Goal: Task Accomplishment & Management: Manage account settings

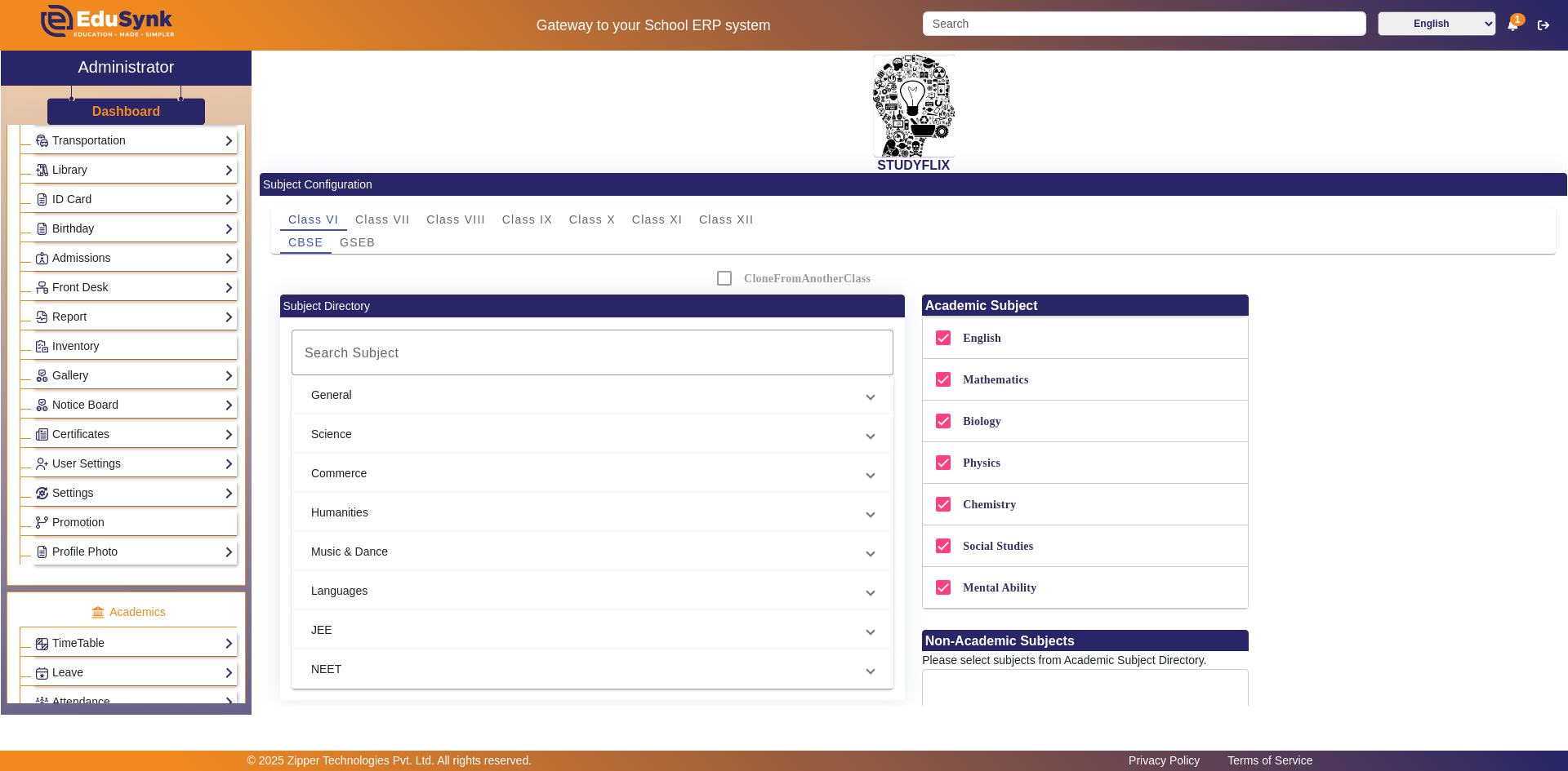
scroll to position [408, 0]
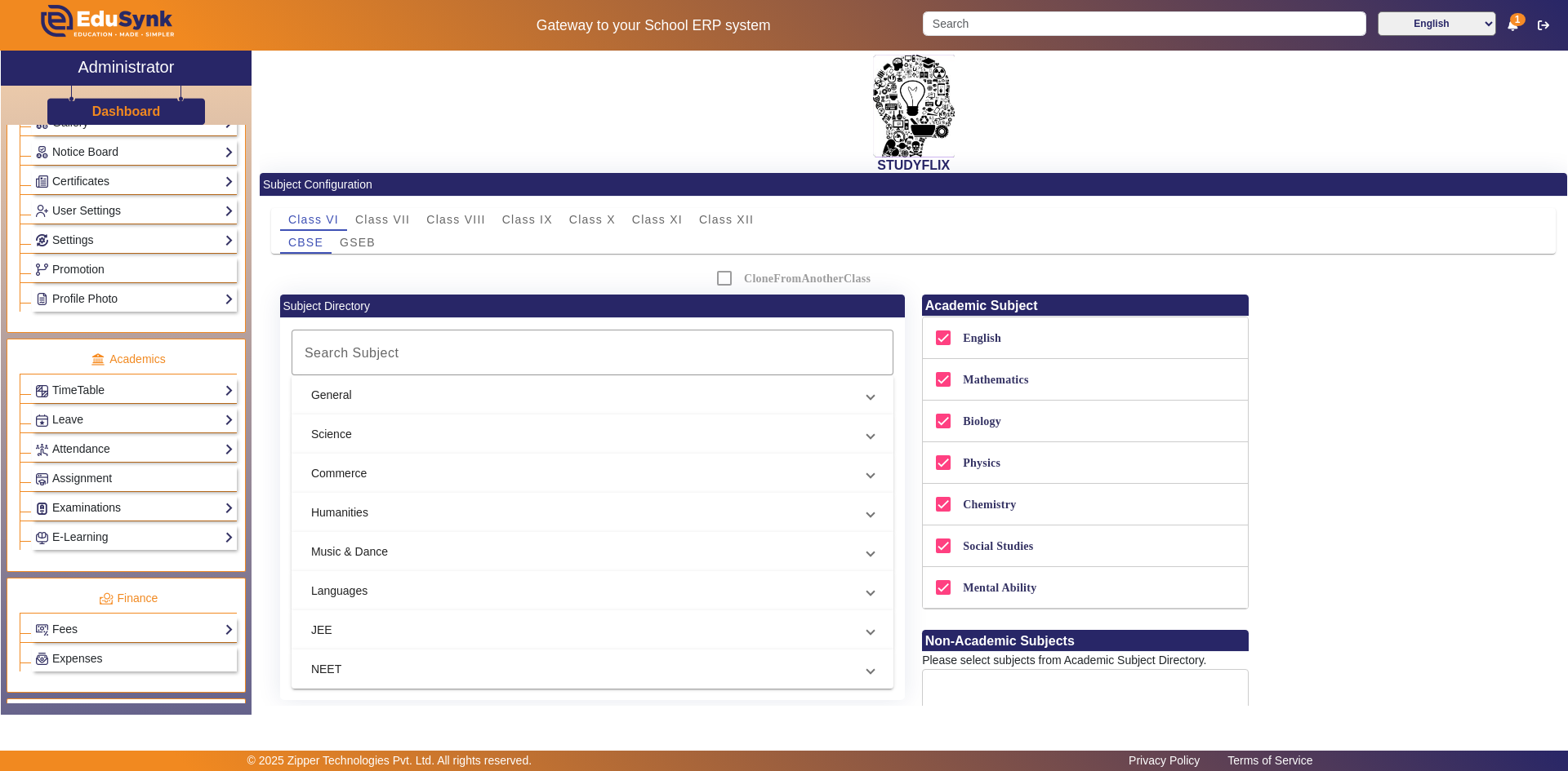
click at [78, 506] on link "Examinations" at bounding box center [134, 508] width 198 height 19
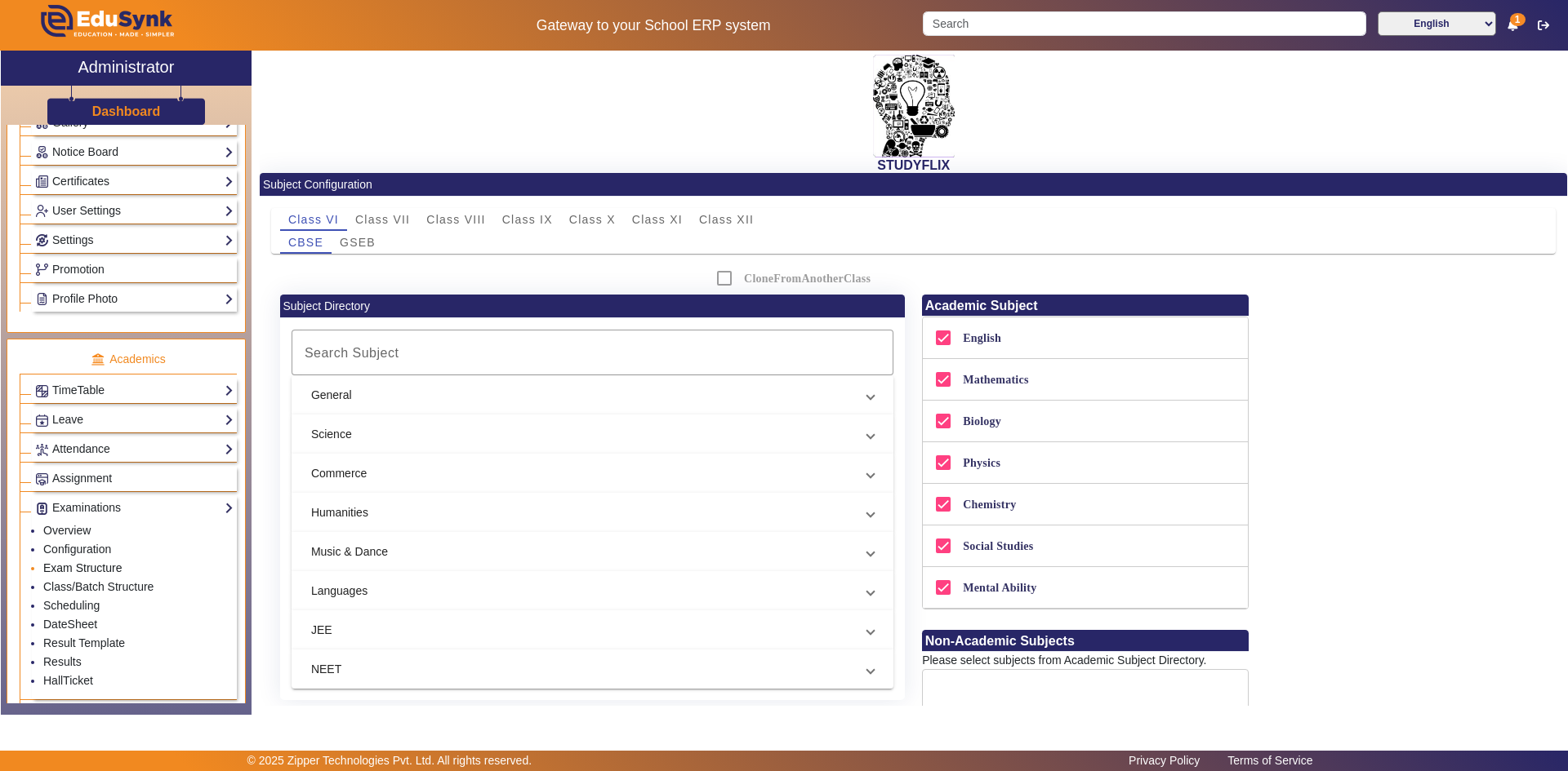
click at [68, 566] on link "Exam Structure" at bounding box center [83, 568] width 78 height 13
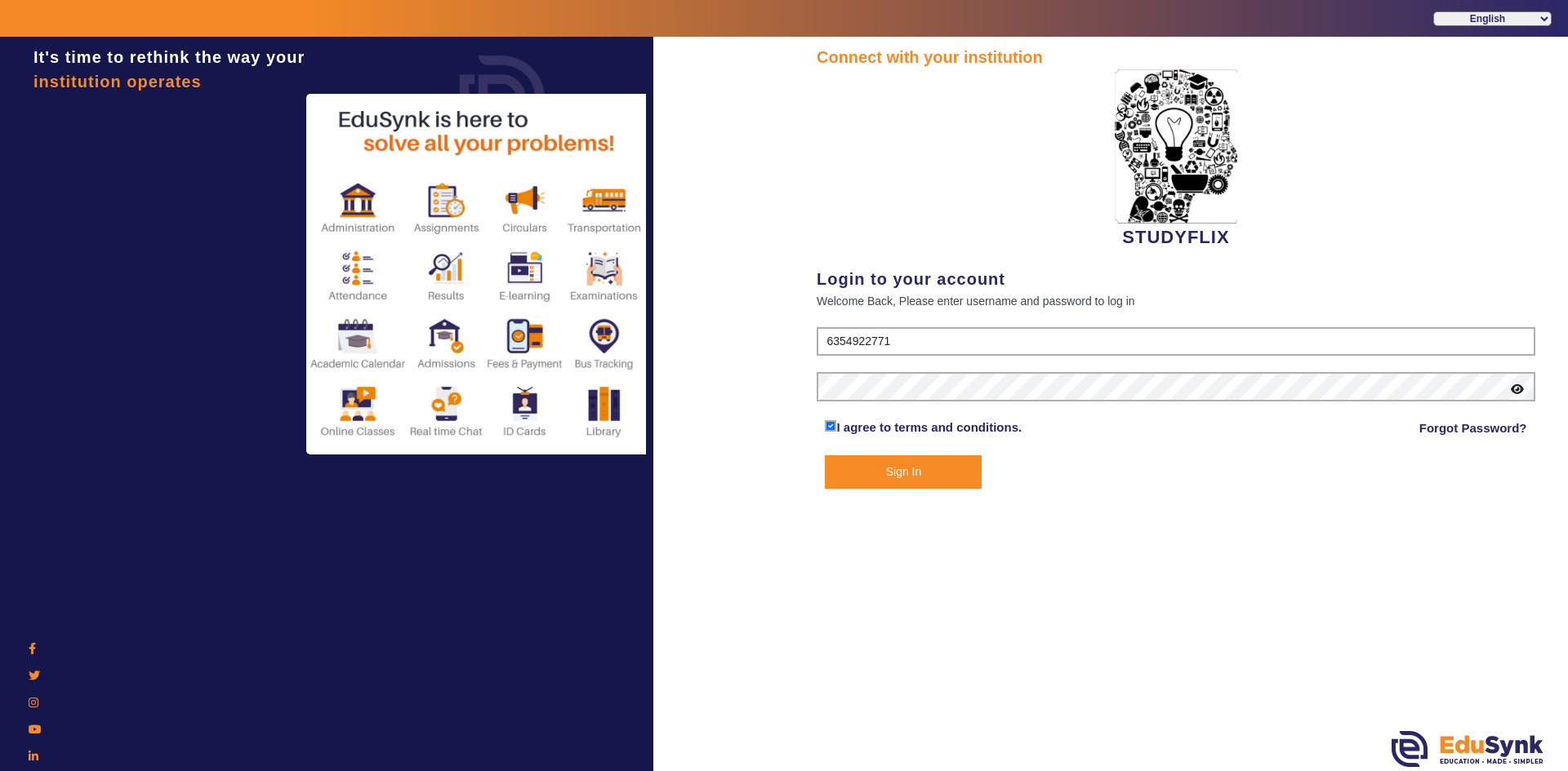
click at [924, 479] on button "Sign In" at bounding box center [903, 472] width 157 height 34
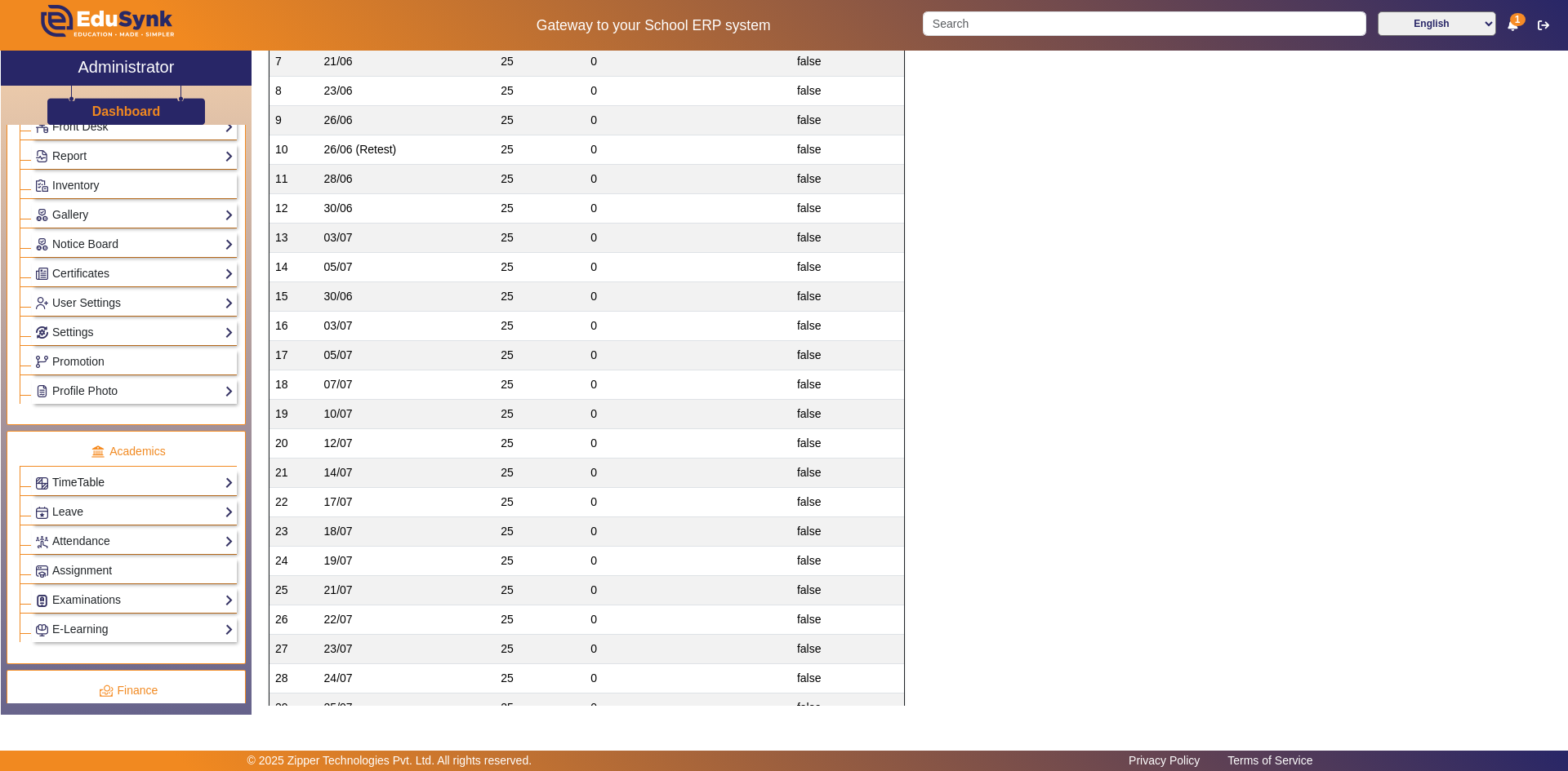
scroll to position [327, 0]
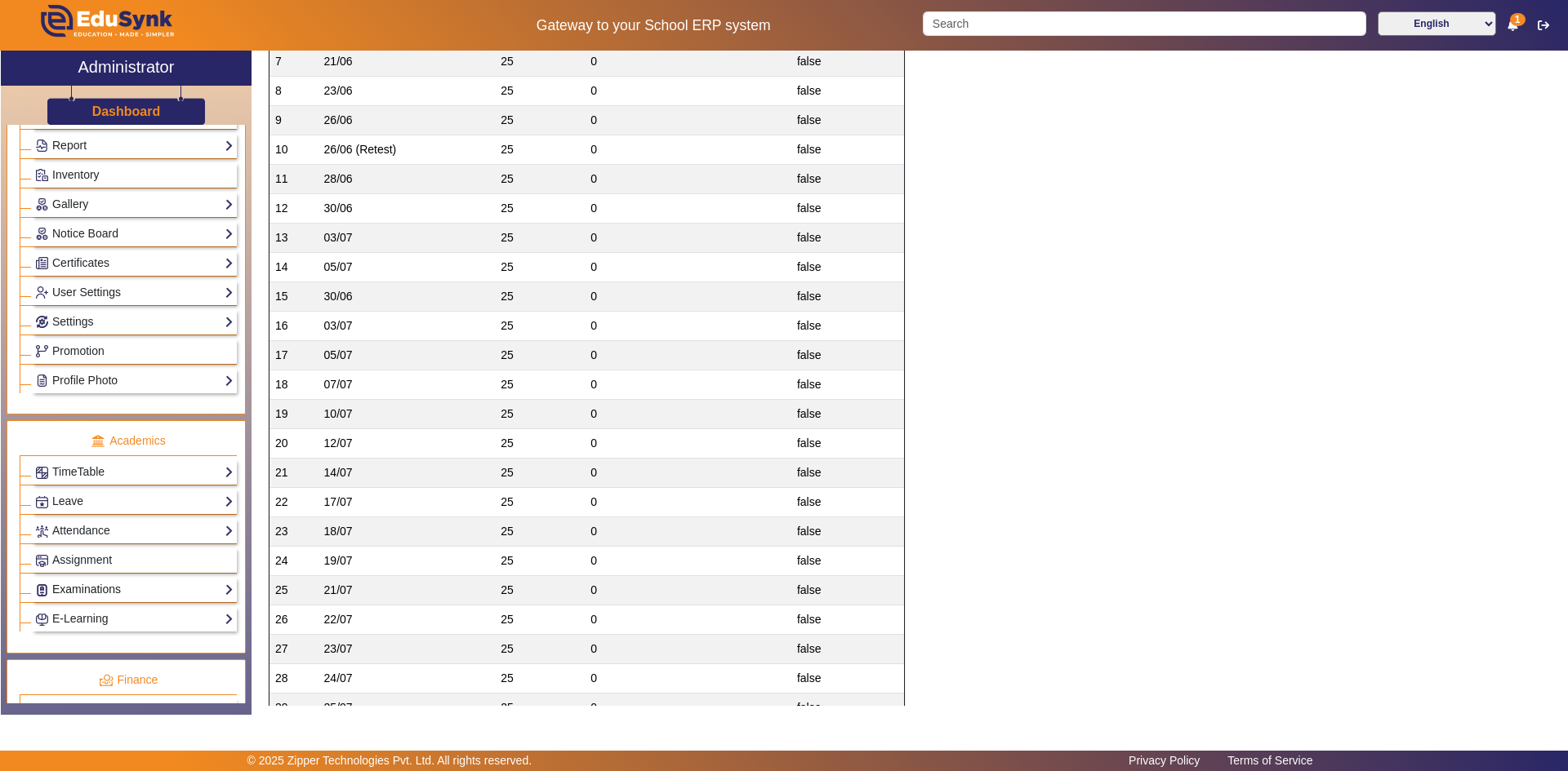
click at [67, 588] on link "Examinations" at bounding box center [134, 589] width 198 height 19
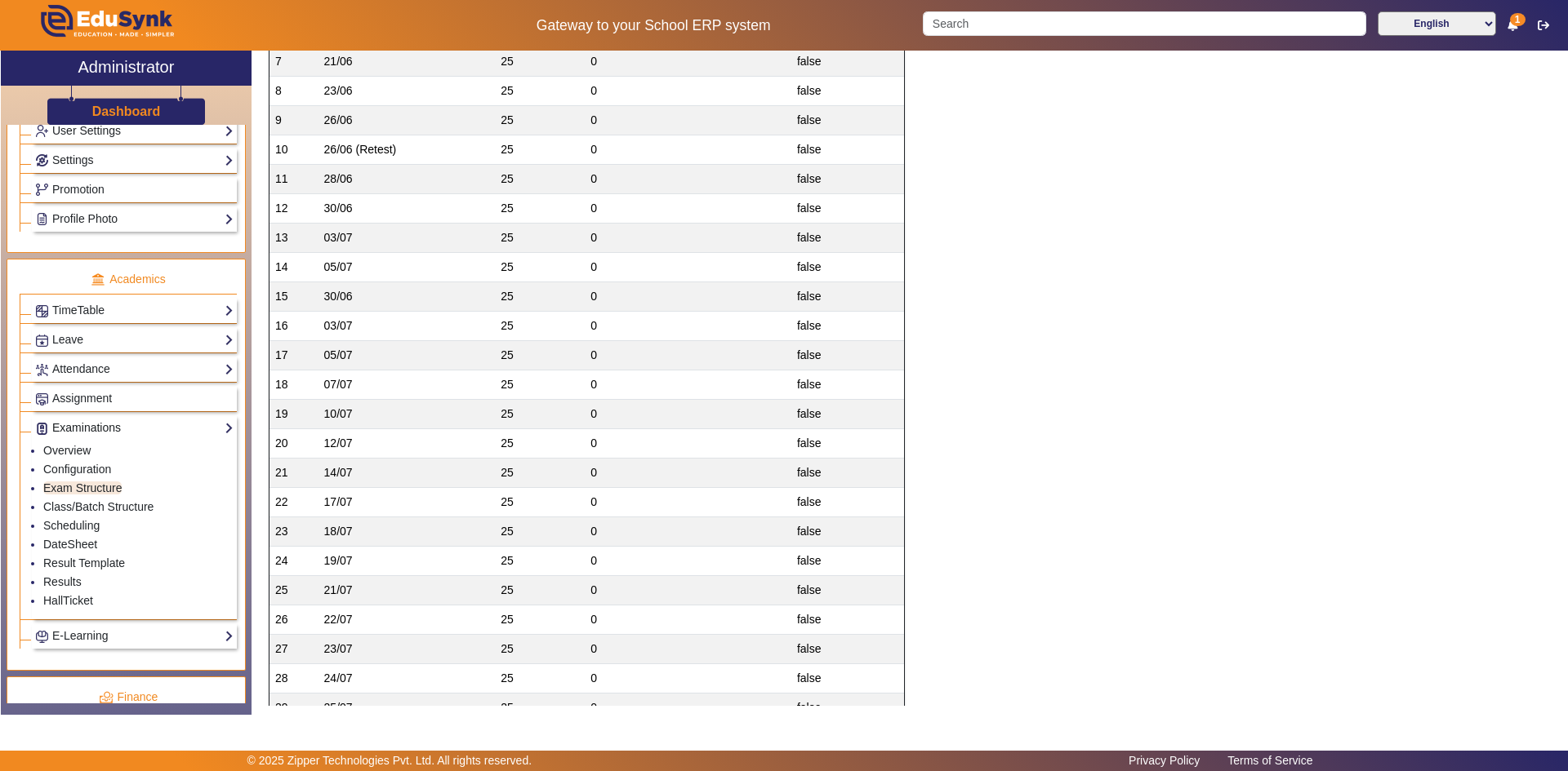
scroll to position [489, 0]
click at [59, 522] on link "Scheduling" at bounding box center [72, 524] width 56 height 13
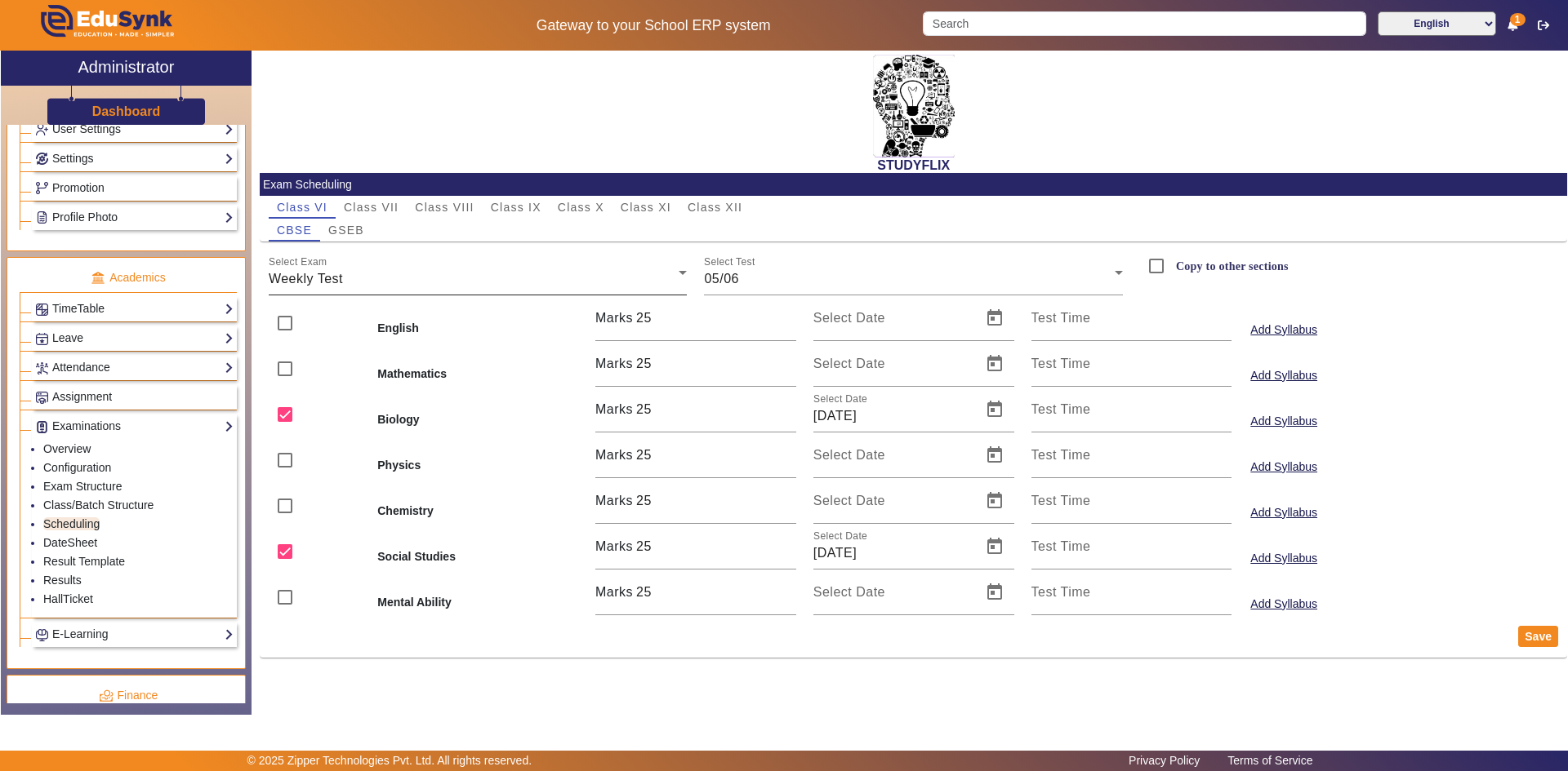
click at [383, 277] on div "Weekly Test" at bounding box center [474, 280] width 411 height 20
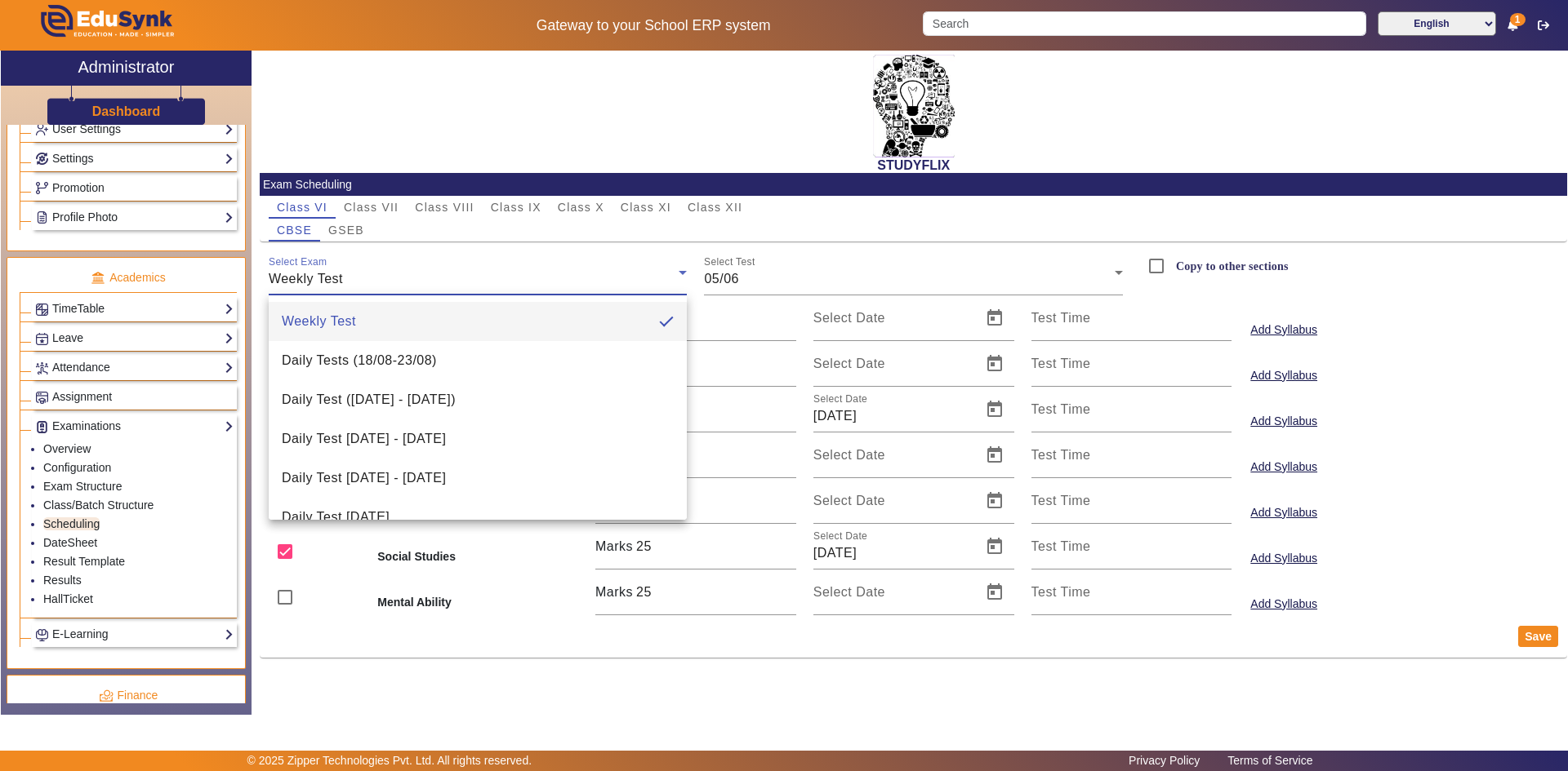
click at [383, 277] on div at bounding box center [784, 385] width 1568 height 771
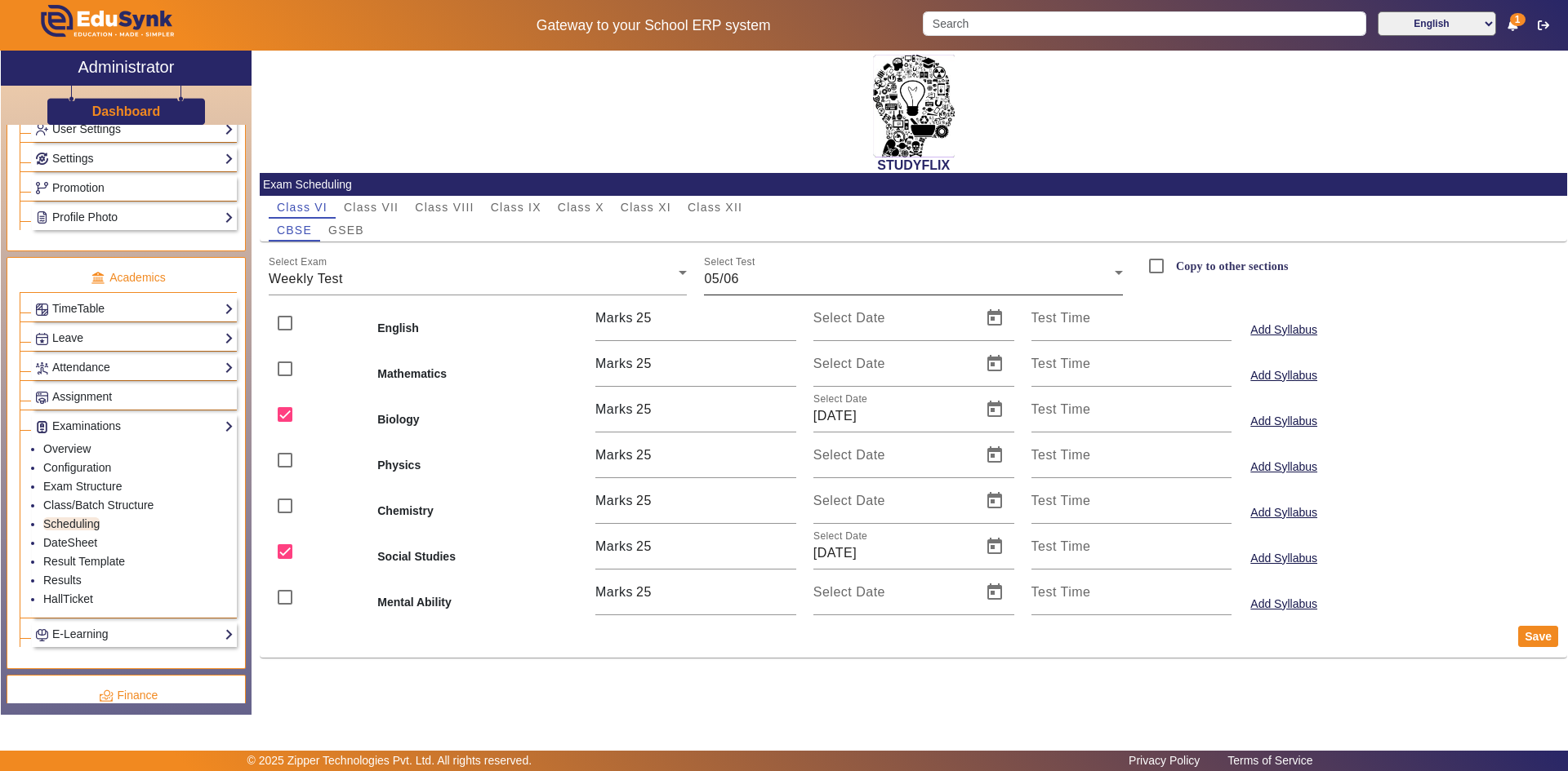
click at [729, 271] on div "05/06" at bounding box center [909, 280] width 411 height 20
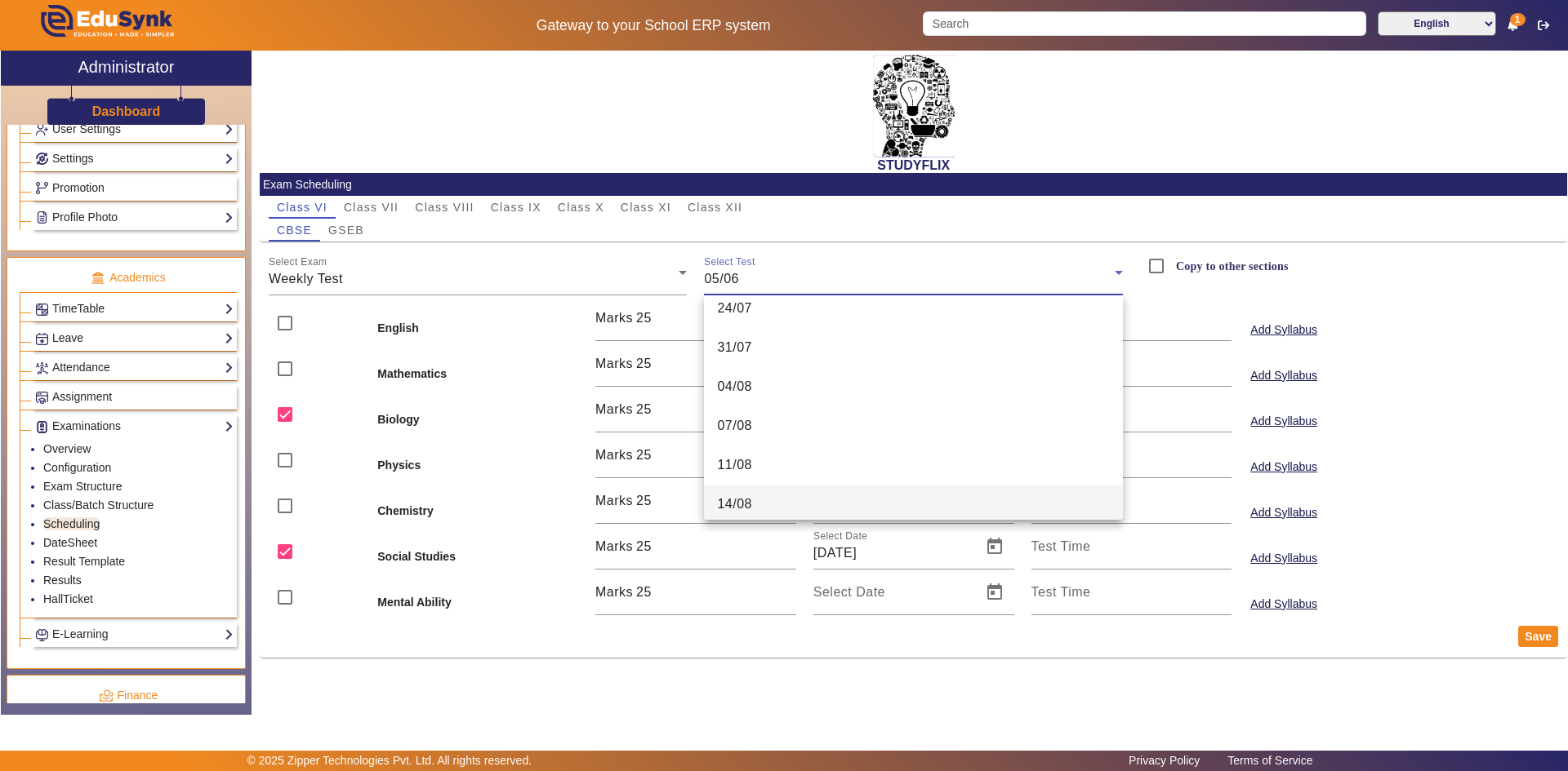
scroll to position [408, 0]
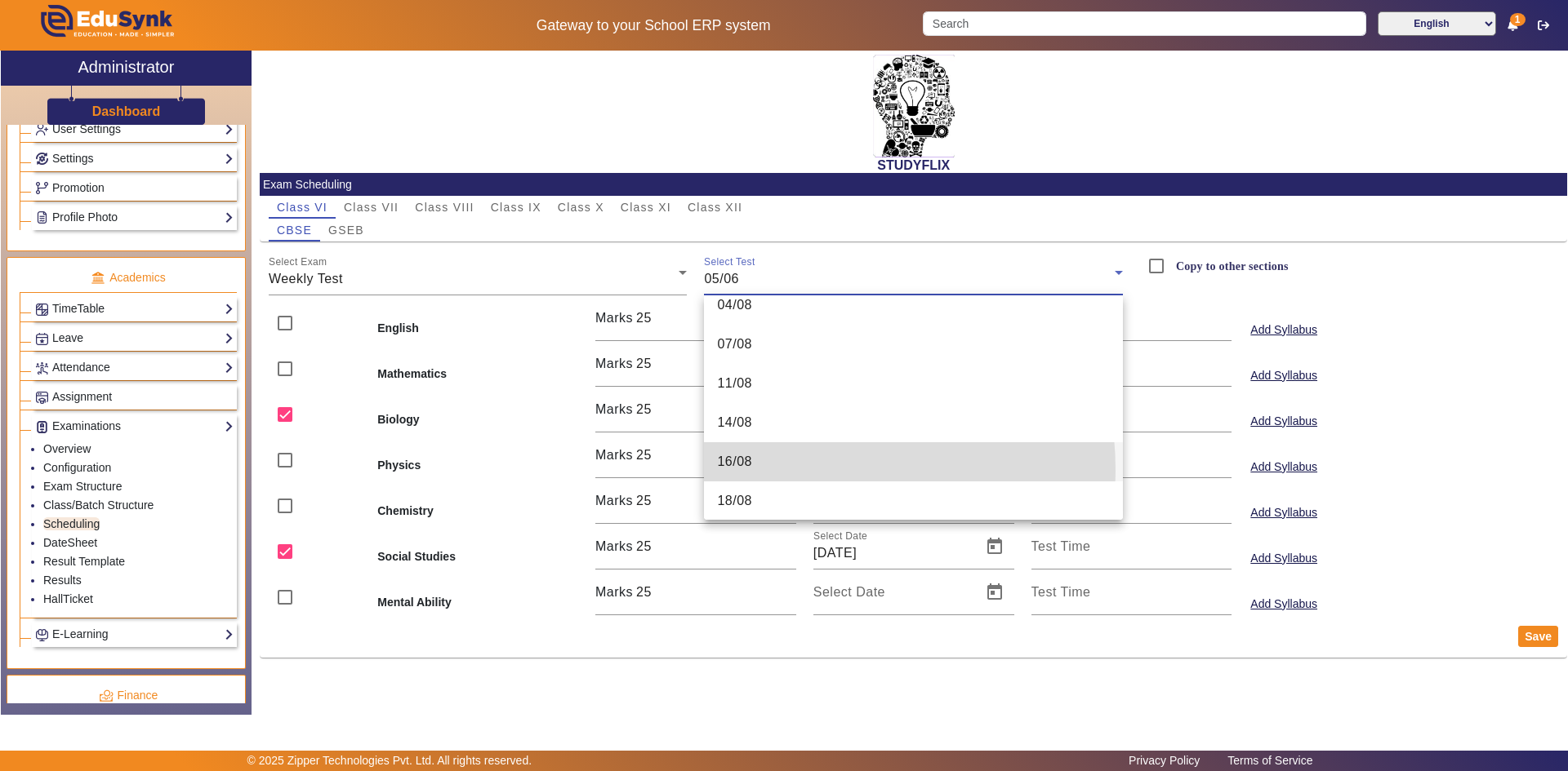
click at [759, 471] on mat-option "16/08" at bounding box center [913, 461] width 419 height 39
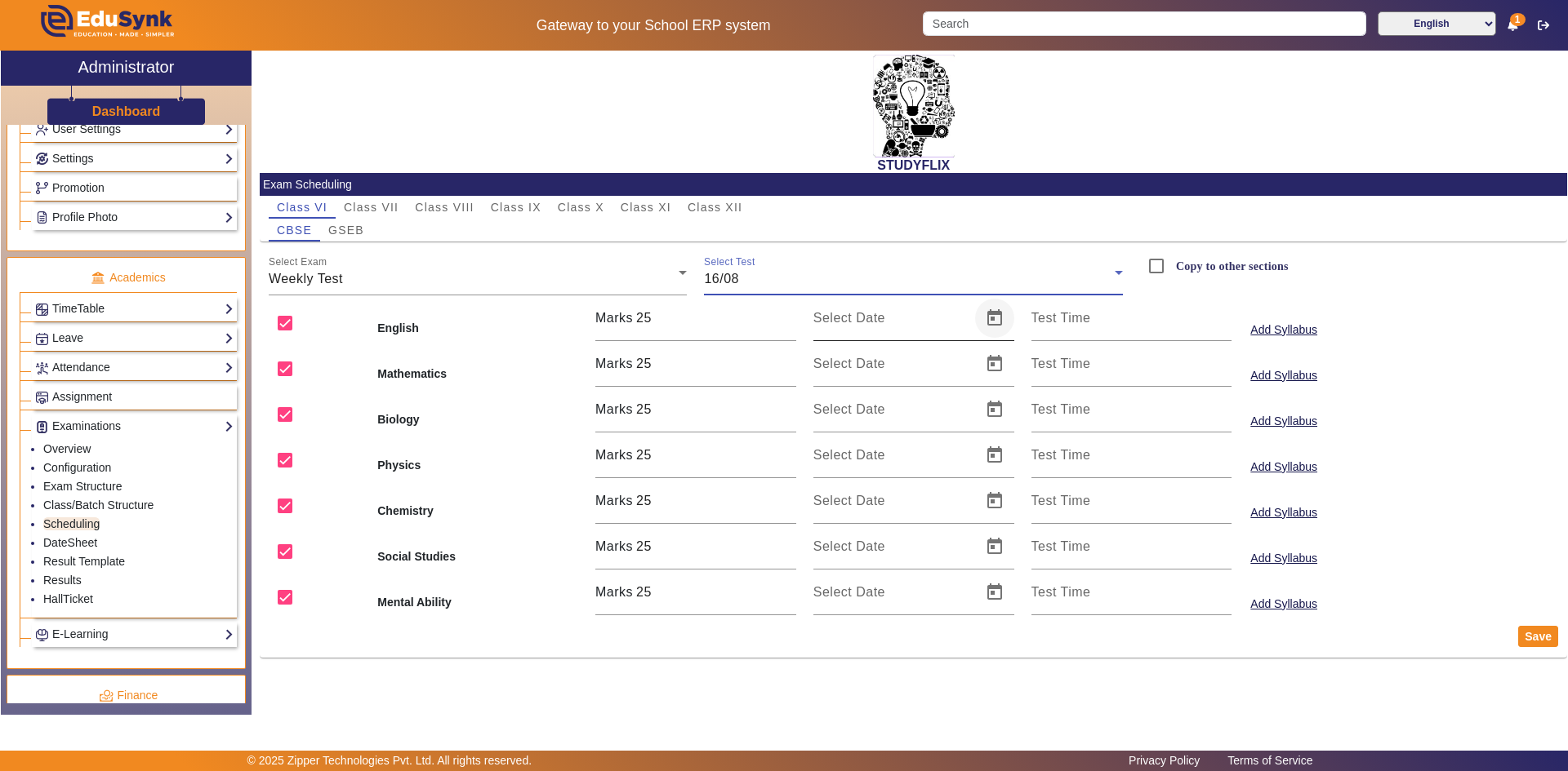
click at [992, 320] on span "Open calendar" at bounding box center [994, 318] width 39 height 39
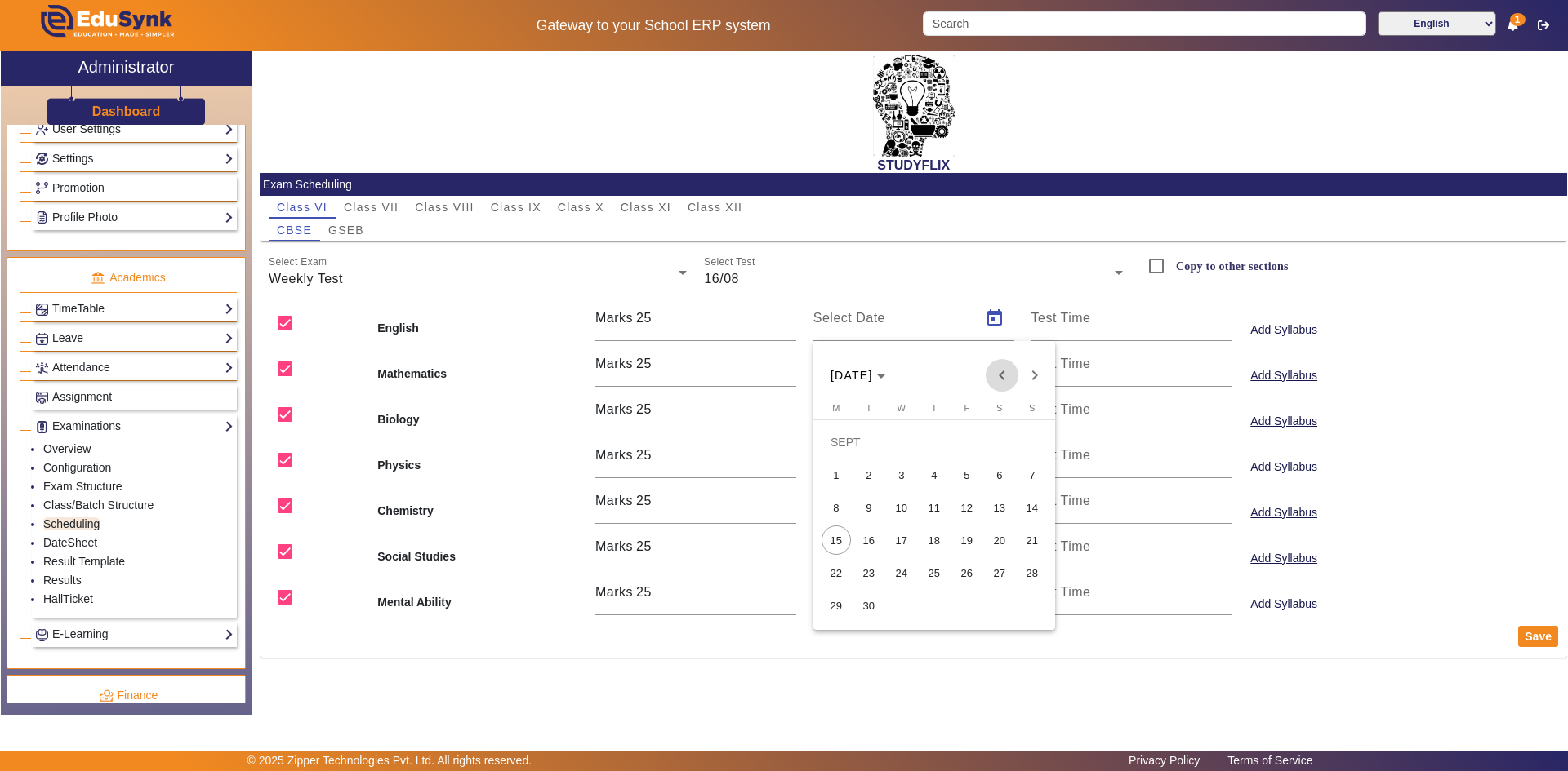
click at [1004, 381] on span "Previous month" at bounding box center [1002, 375] width 33 height 33
click at [1002, 510] on span "16" at bounding box center [999, 508] width 29 height 29
type input "[DATE]"
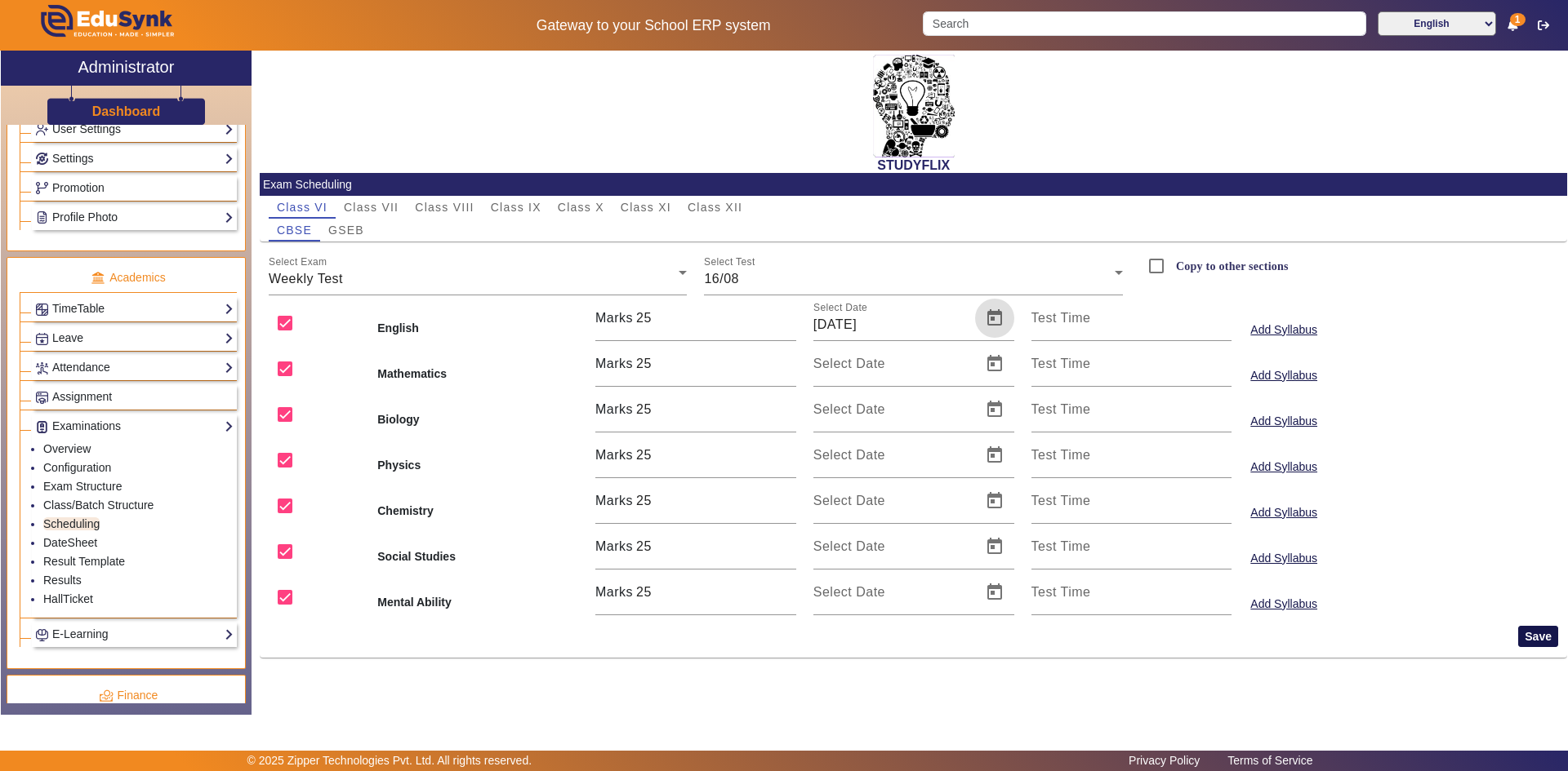
click at [1533, 632] on button "Save" at bounding box center [1538, 636] width 40 height 21
click at [342, 232] on span "GSEB" at bounding box center [346, 230] width 36 height 12
click at [748, 282] on div "05/06" at bounding box center [909, 280] width 411 height 20
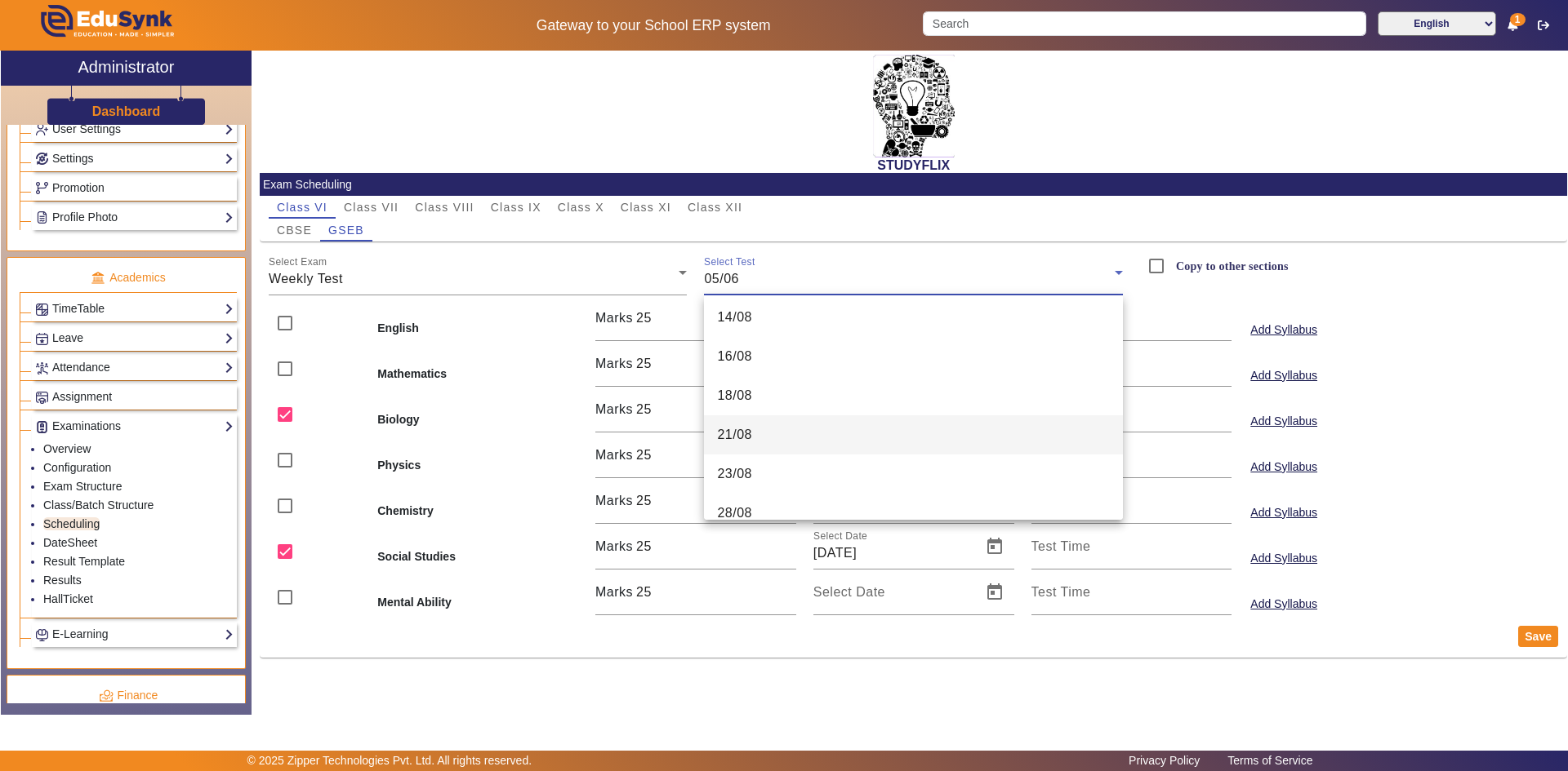
scroll to position [489, 0]
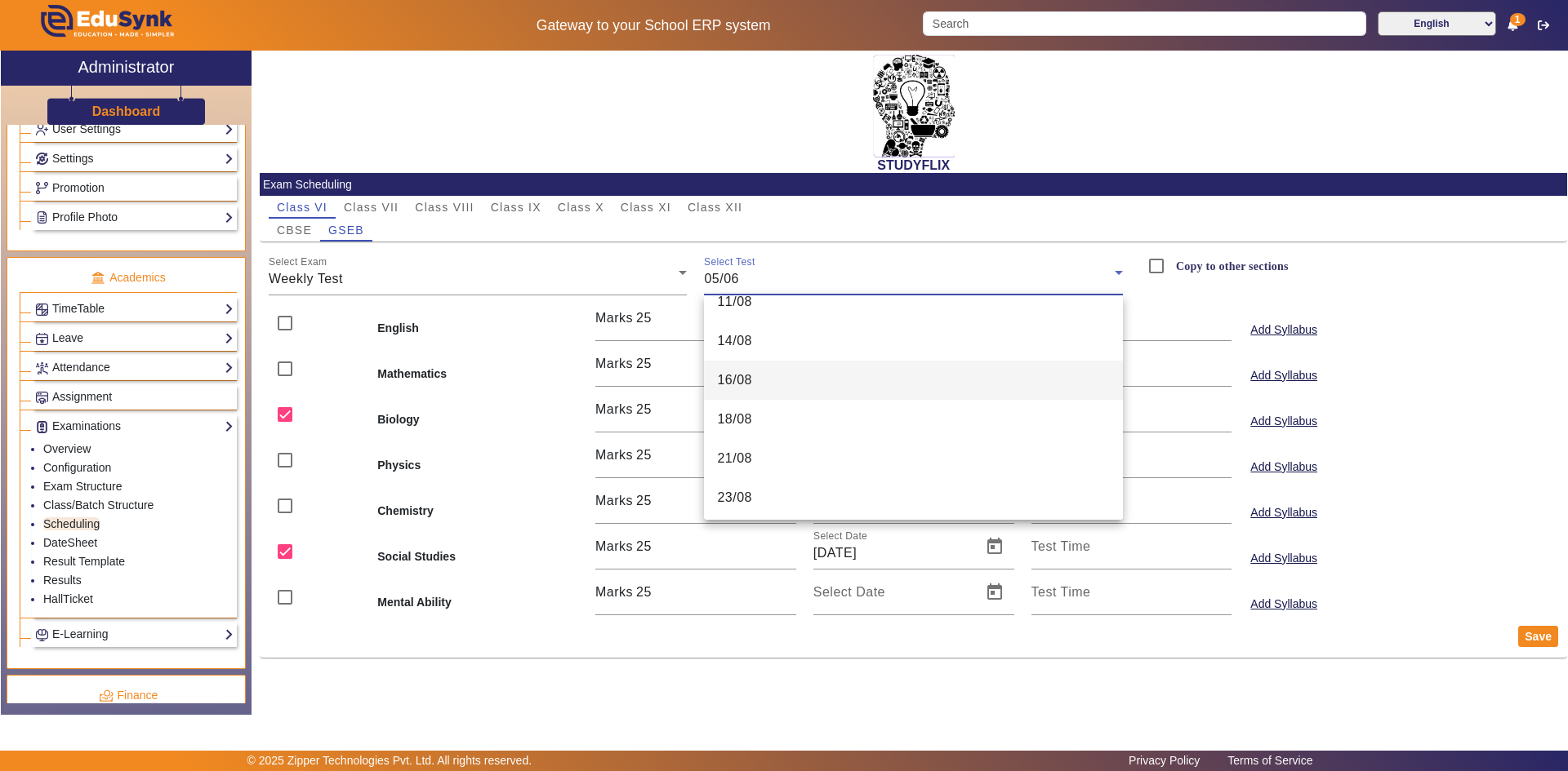
click at [766, 375] on mat-option "16/08" at bounding box center [913, 380] width 419 height 39
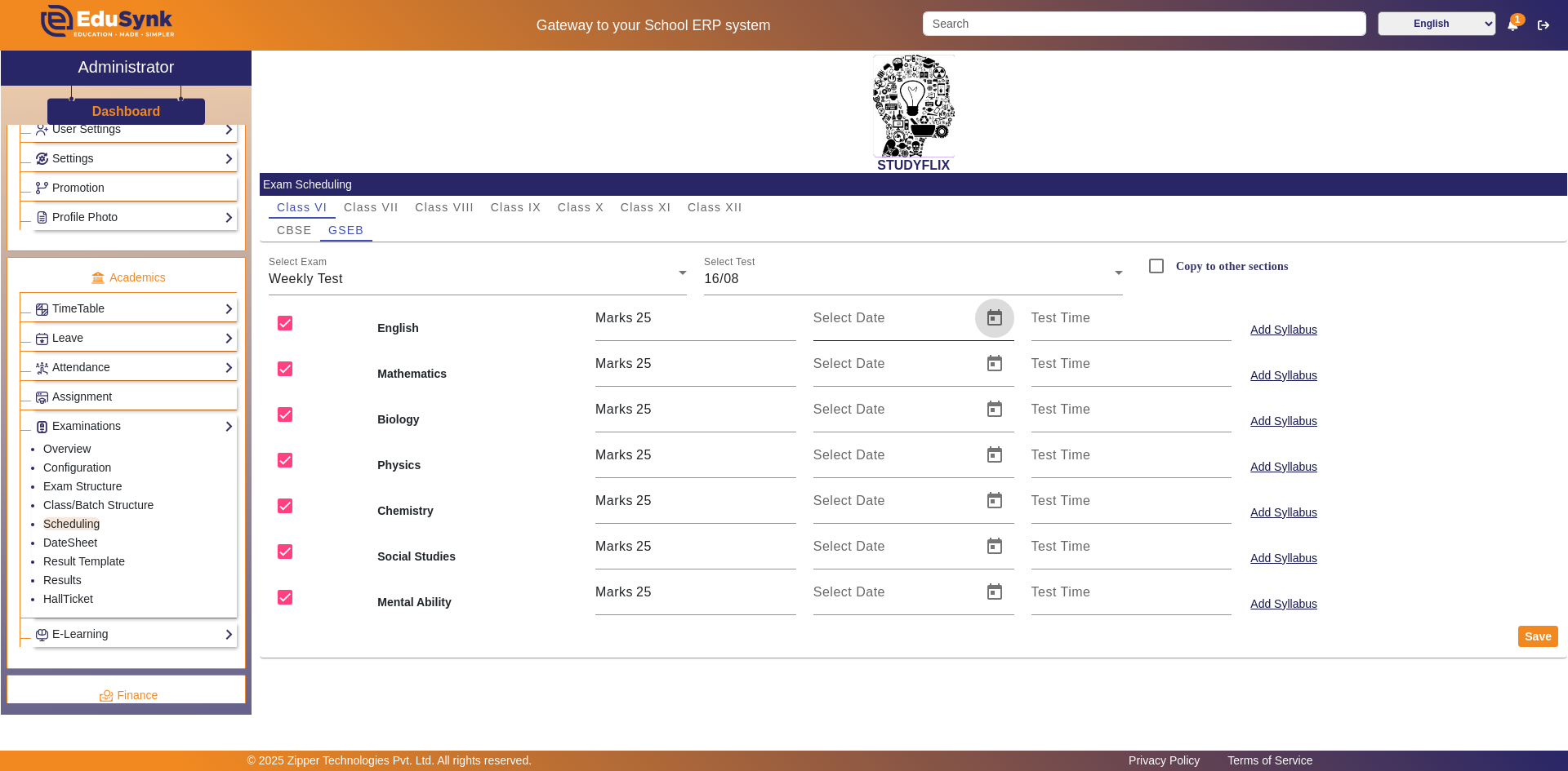
click at [995, 319] on span "Open calendar" at bounding box center [994, 318] width 39 height 39
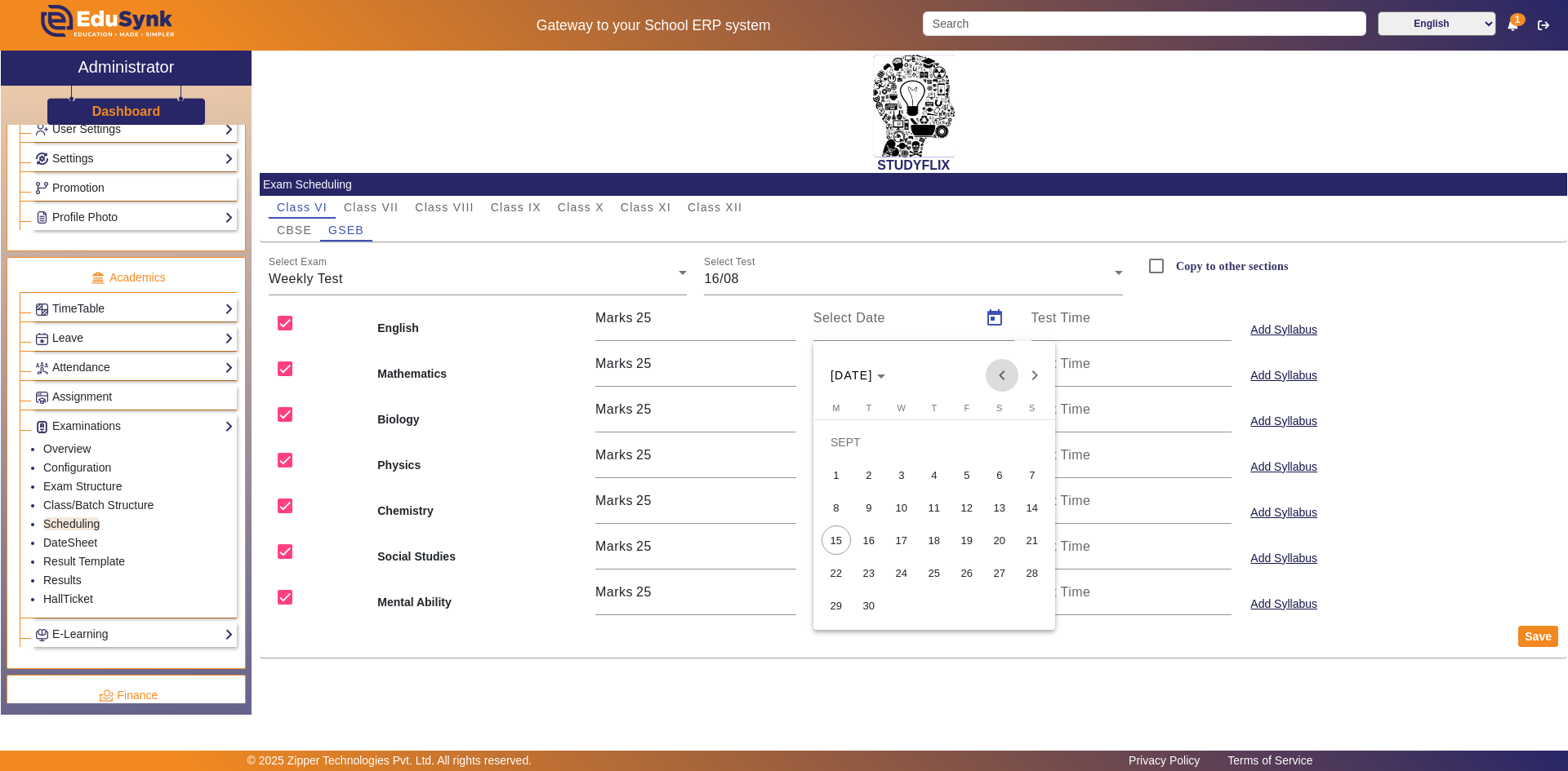
click at [998, 374] on span "Previous month" at bounding box center [1002, 375] width 33 height 33
click at [999, 510] on span "16" at bounding box center [999, 508] width 29 height 29
type input "[DATE]"
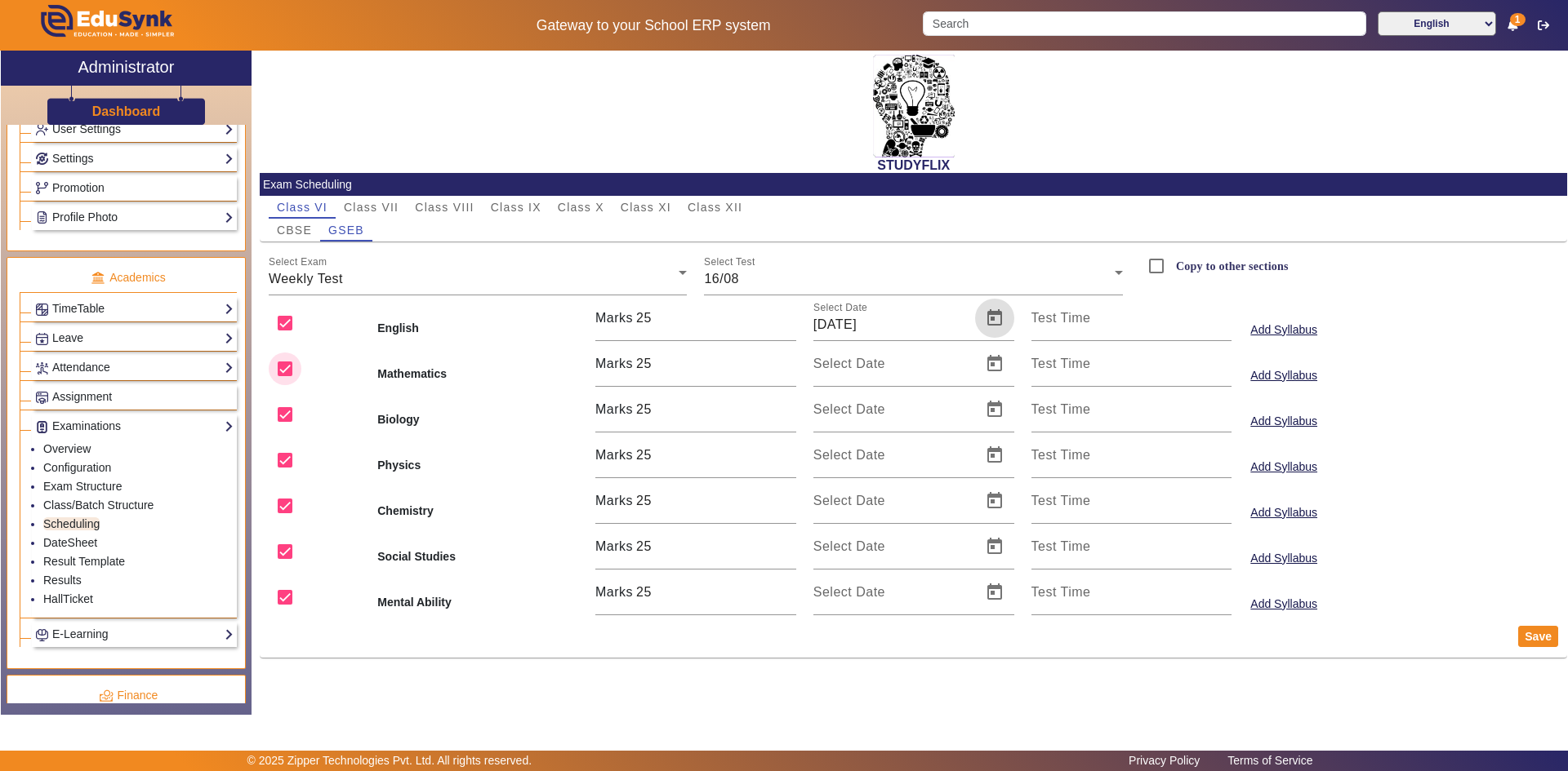
click at [284, 372] on input "checkbox" at bounding box center [285, 369] width 33 height 33
checkbox input "false"
click at [283, 416] on input "checkbox" at bounding box center [285, 415] width 33 height 33
checkbox input "false"
click at [281, 462] on input "checkbox" at bounding box center [285, 460] width 33 height 33
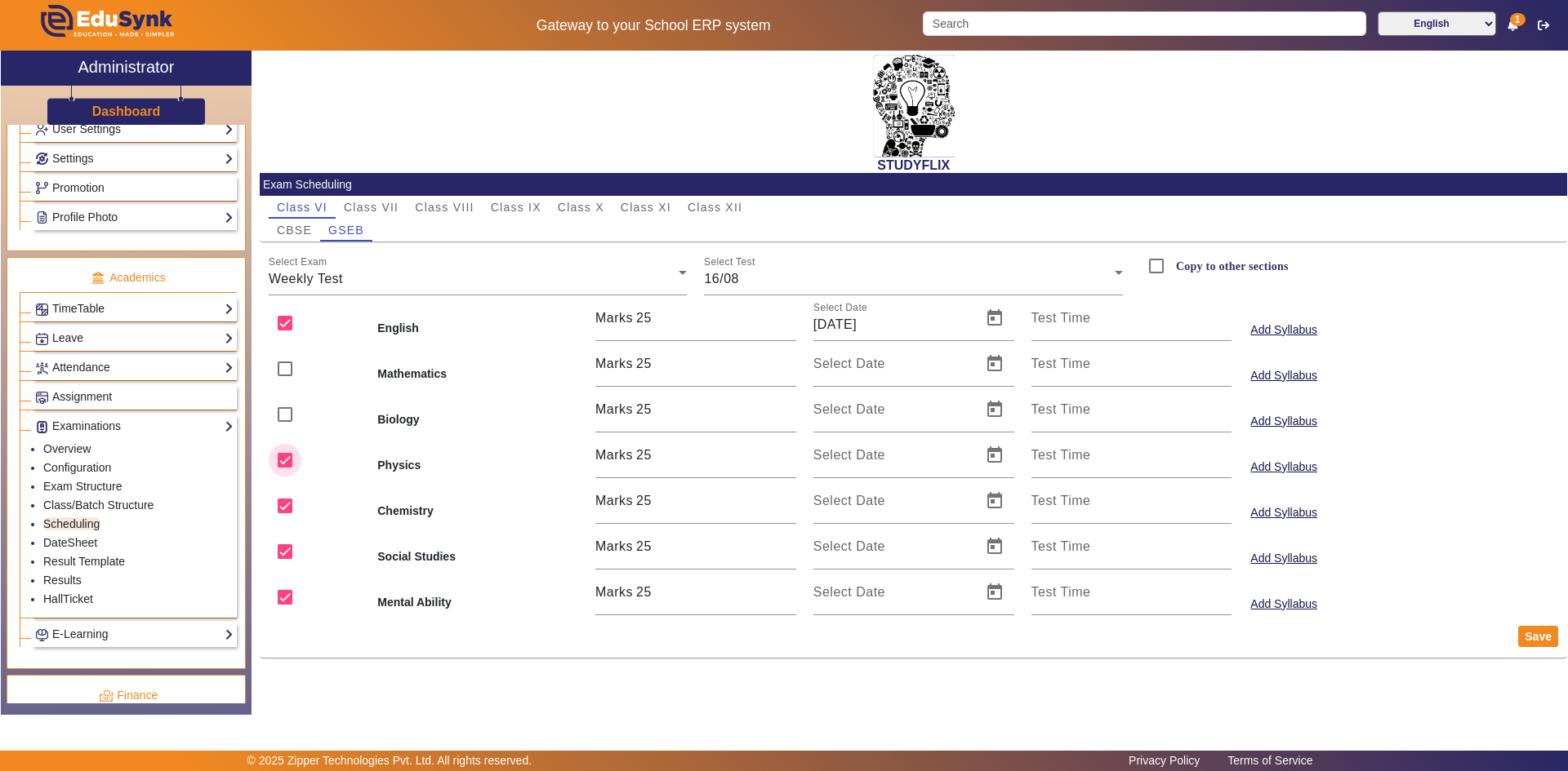
checkbox input "false"
click at [289, 502] on input "checkbox" at bounding box center [285, 506] width 33 height 33
checkbox input "false"
click at [284, 562] on input "checkbox" at bounding box center [285, 552] width 33 height 33
checkbox input "false"
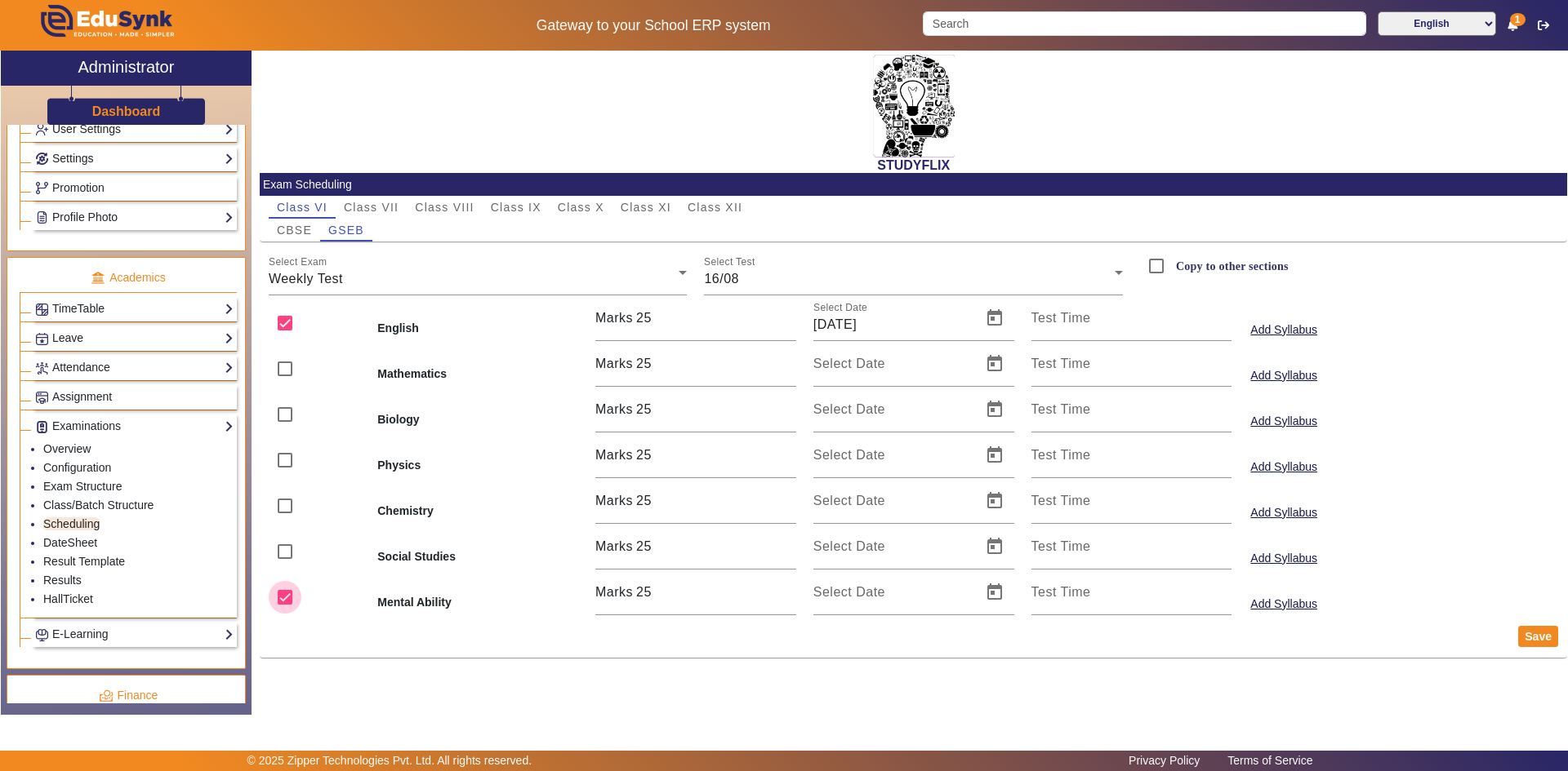
click at [286, 596] on input "checkbox" at bounding box center [285, 598] width 33 height 33
checkbox input "false"
click at [1543, 638] on button "Save" at bounding box center [1538, 636] width 40 height 21
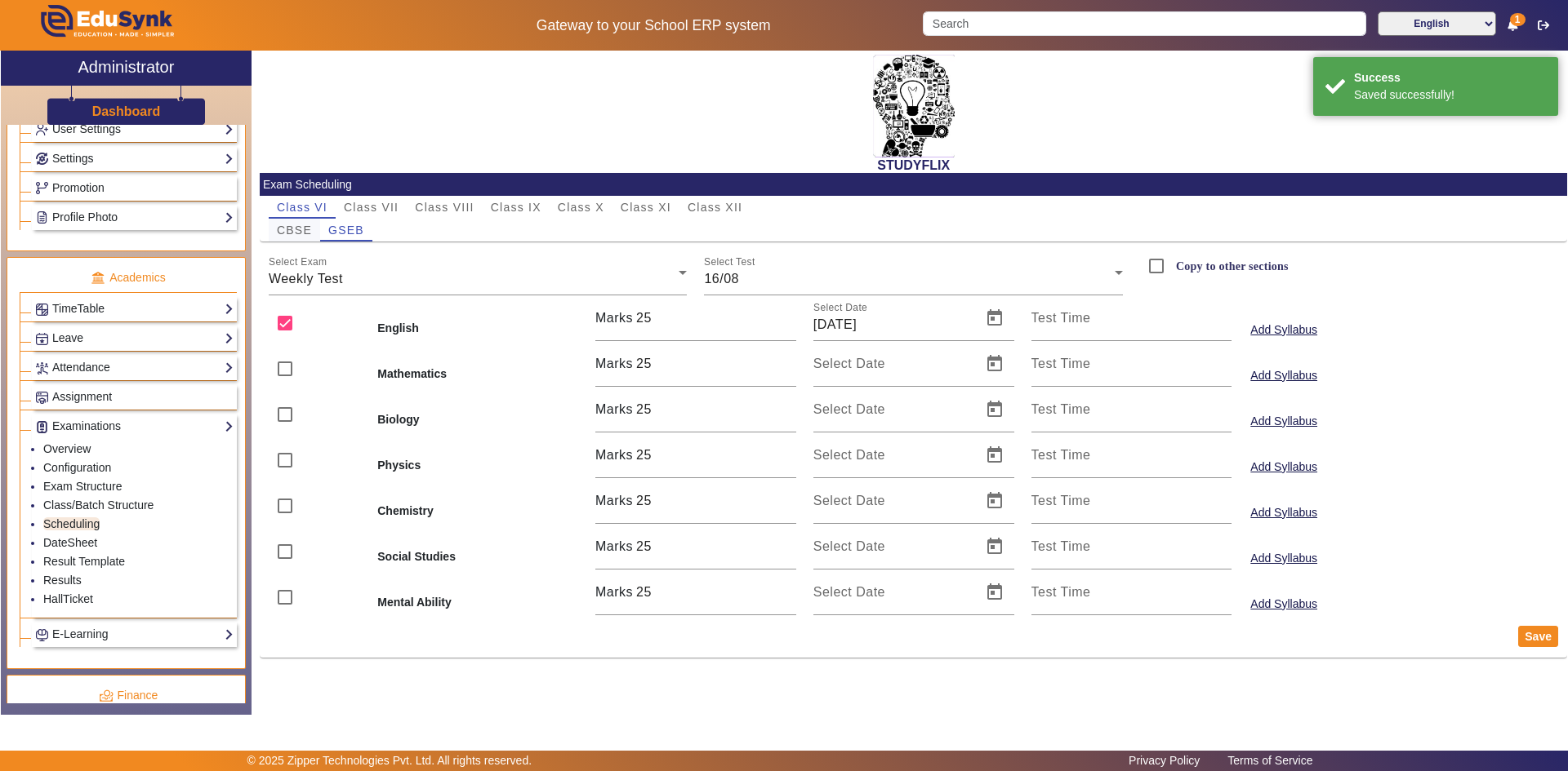
click at [294, 230] on span "CBSE" at bounding box center [294, 230] width 35 height 12
click at [726, 267] on mat-label "Select Test" at bounding box center [729, 262] width 52 height 11
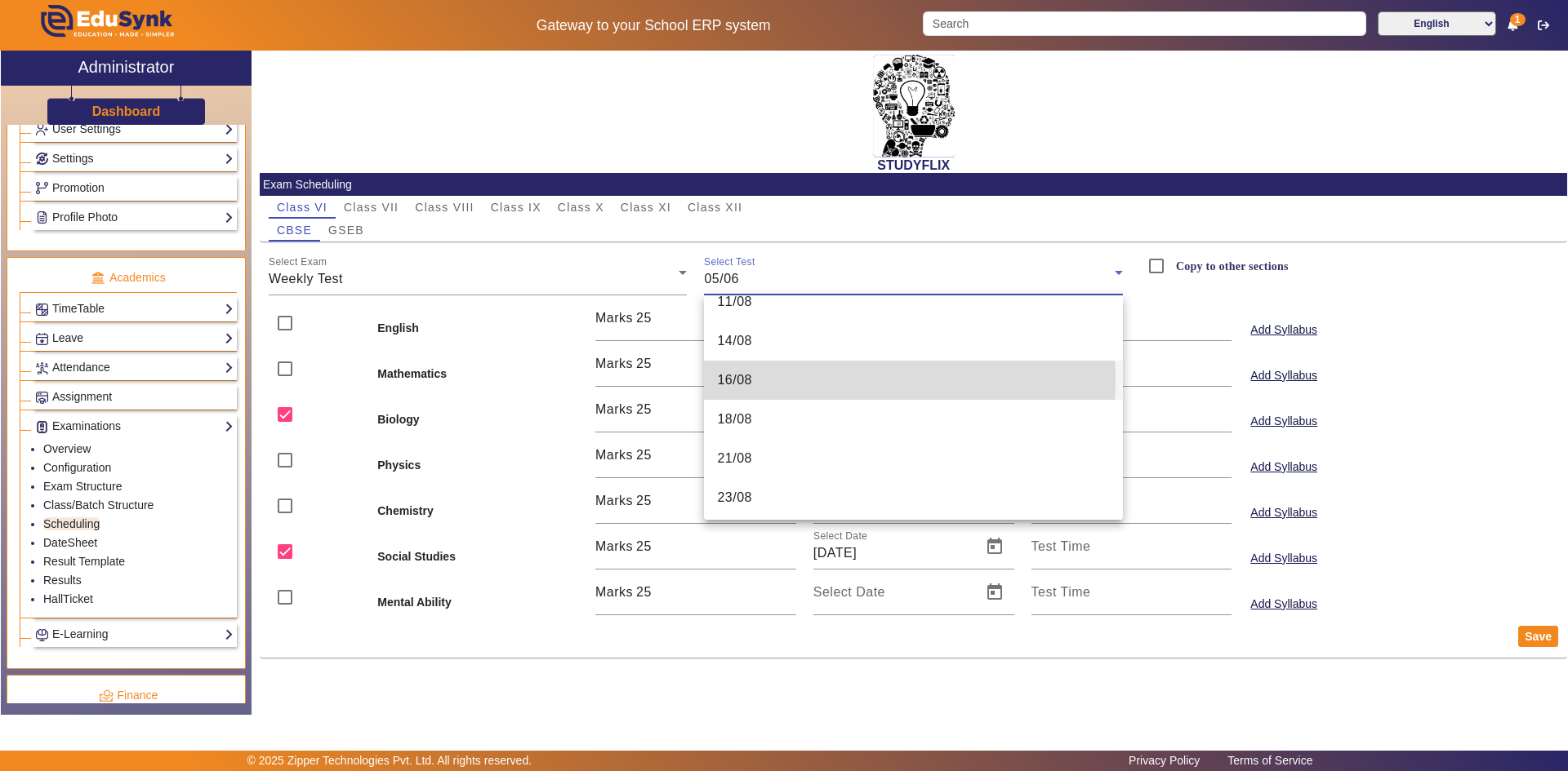
click at [750, 381] on span "16/08" at bounding box center [734, 381] width 35 height 20
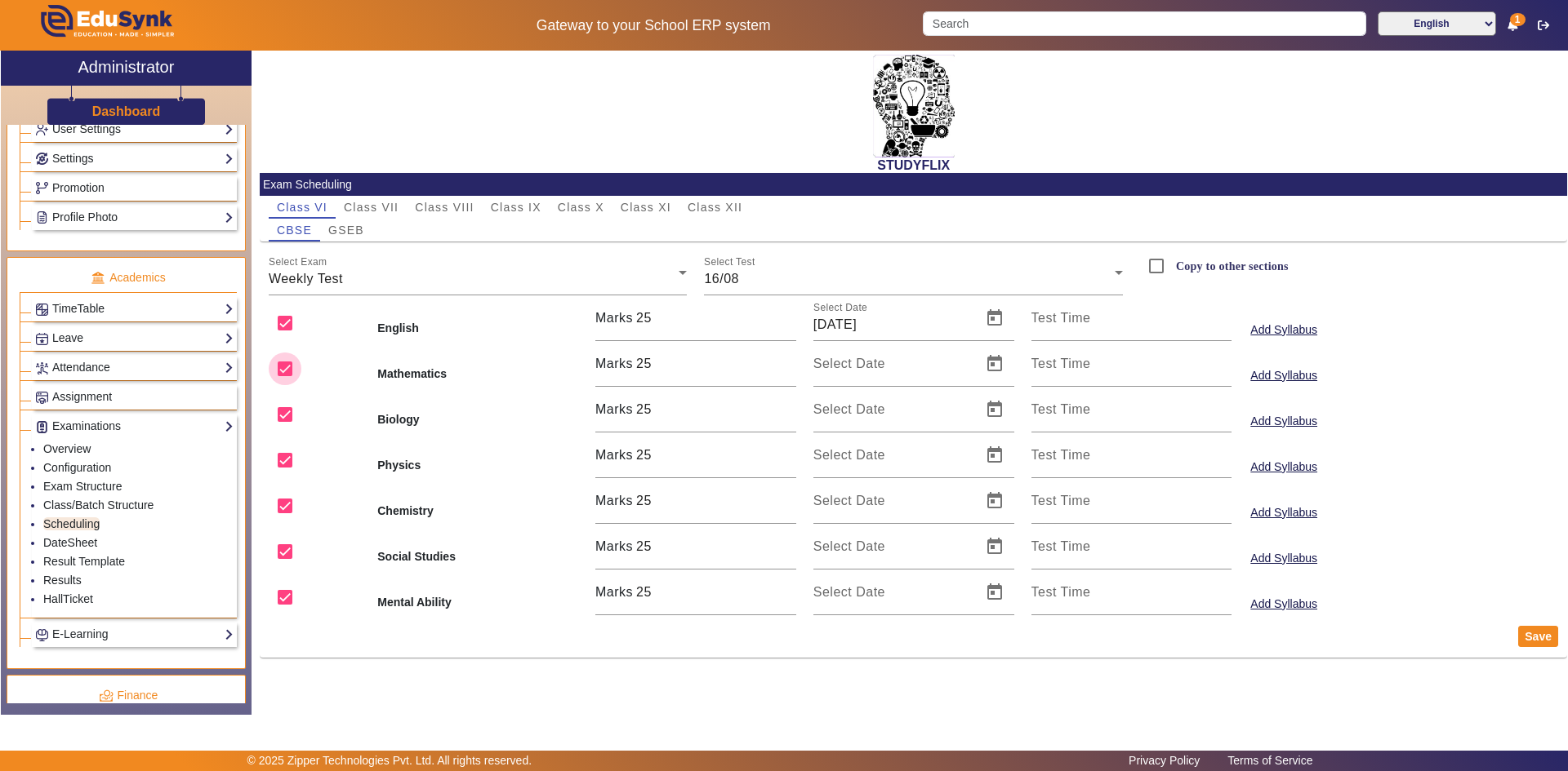
click at [294, 367] on input "checkbox" at bounding box center [285, 369] width 33 height 33
checkbox input "false"
click at [283, 419] on input "checkbox" at bounding box center [285, 415] width 33 height 33
checkbox input "false"
click at [282, 460] on input "checkbox" at bounding box center [285, 460] width 33 height 33
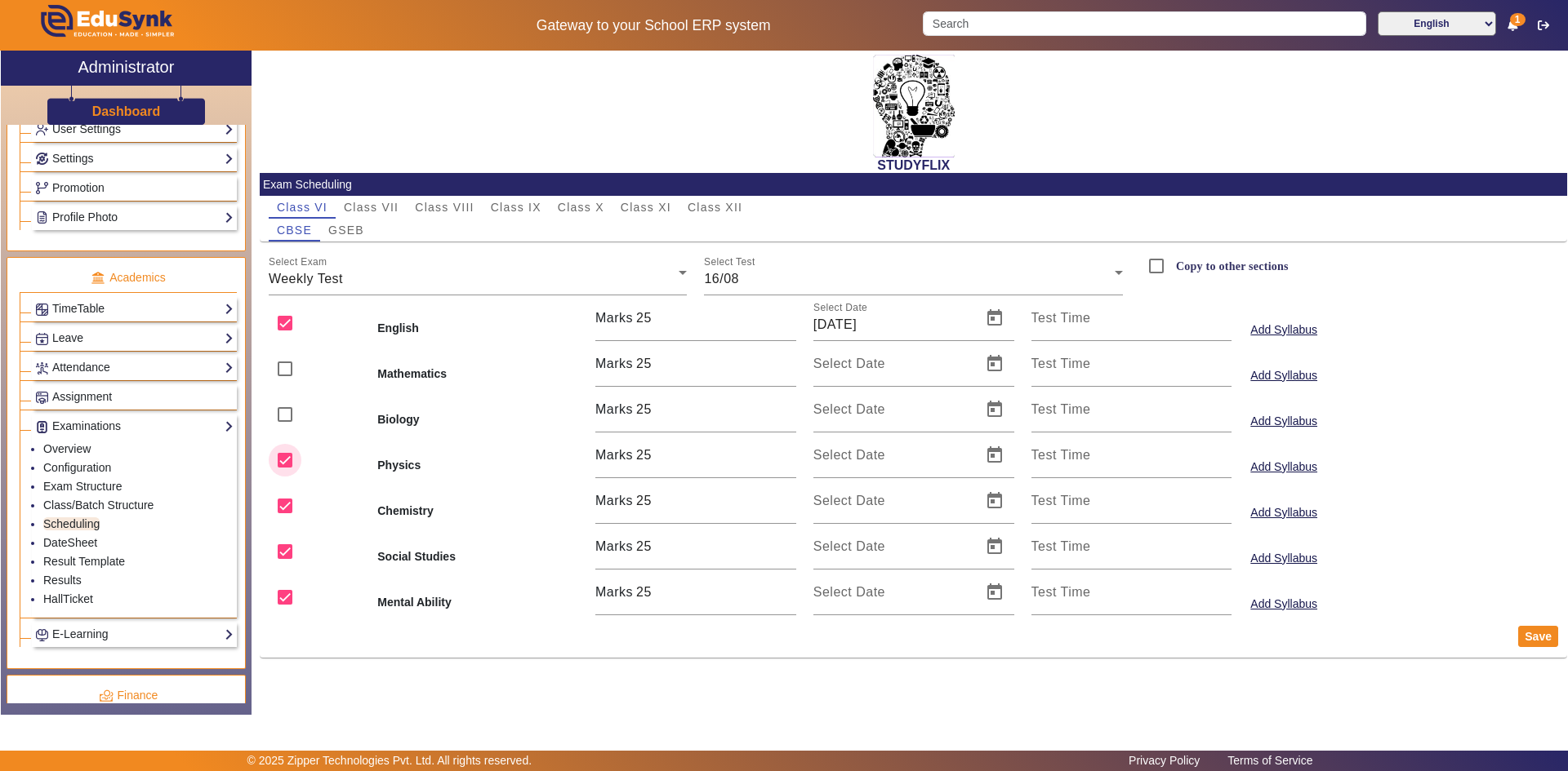
checkbox input "false"
click at [286, 509] on input "checkbox" at bounding box center [285, 506] width 33 height 33
checkbox input "false"
click at [292, 552] on input "checkbox" at bounding box center [285, 552] width 33 height 33
checkbox input "false"
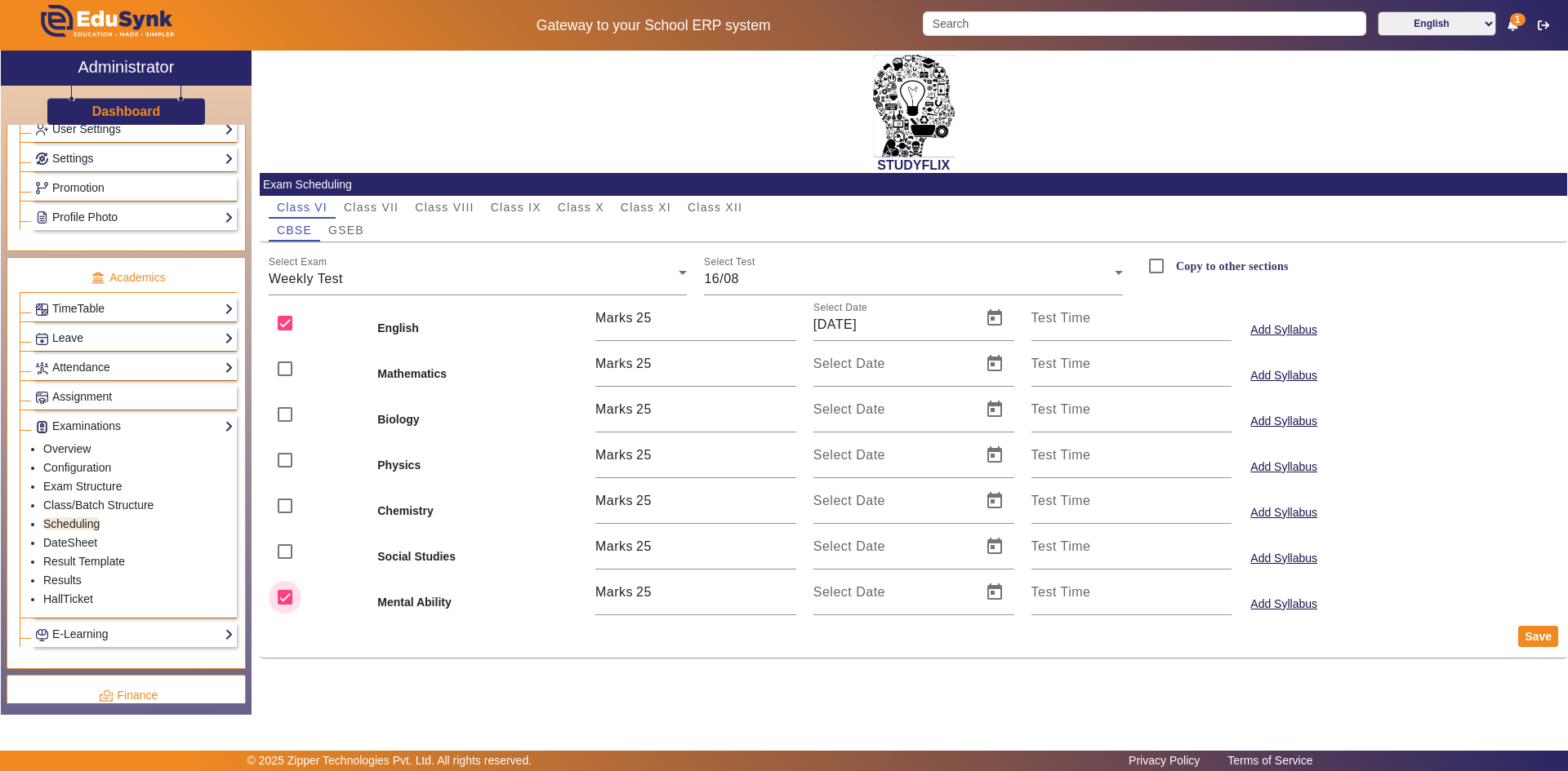
click at [292, 596] on input "checkbox" at bounding box center [285, 598] width 33 height 33
checkbox input "false"
click at [1525, 635] on button "Save" at bounding box center [1538, 636] width 40 height 21
